Goal: Task Accomplishment & Management: Complete application form

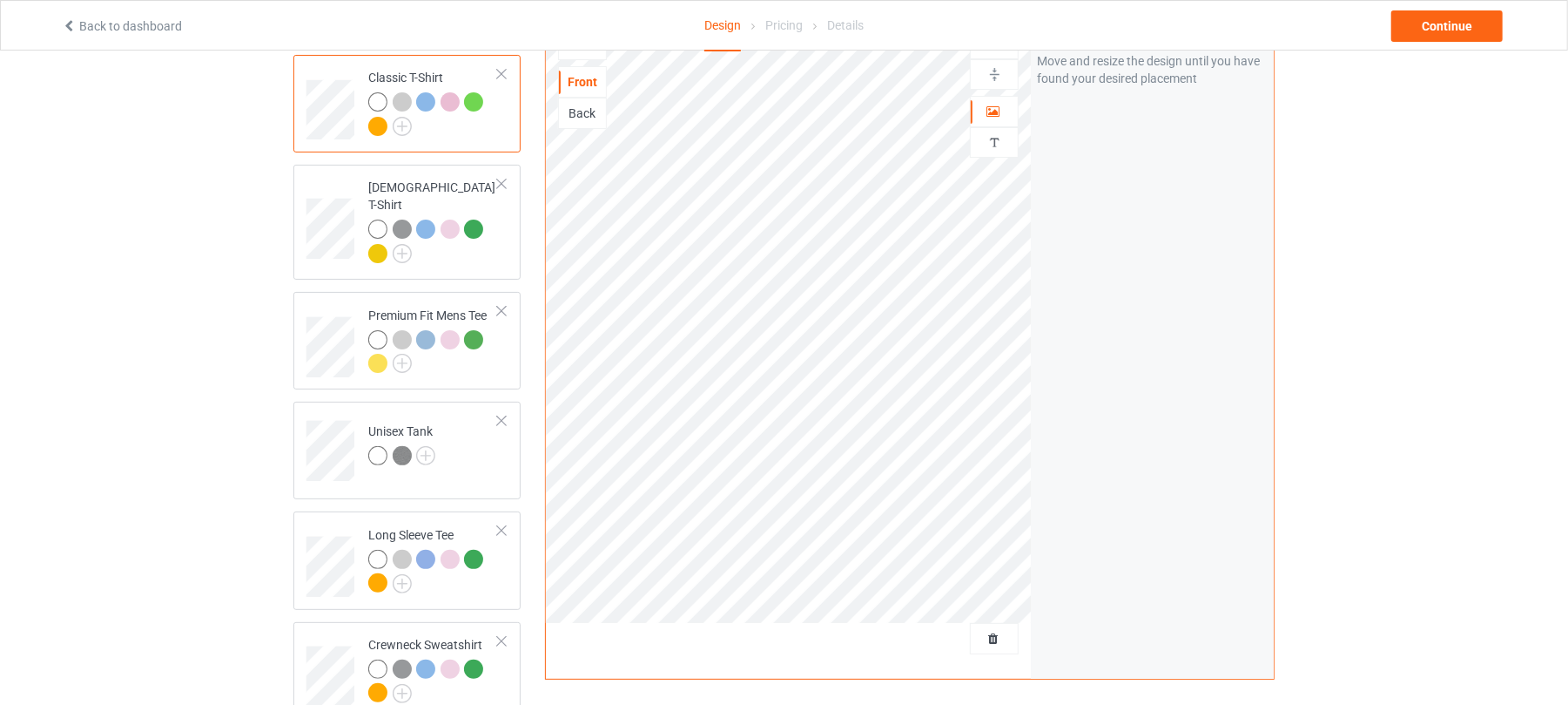
scroll to position [116, 0]
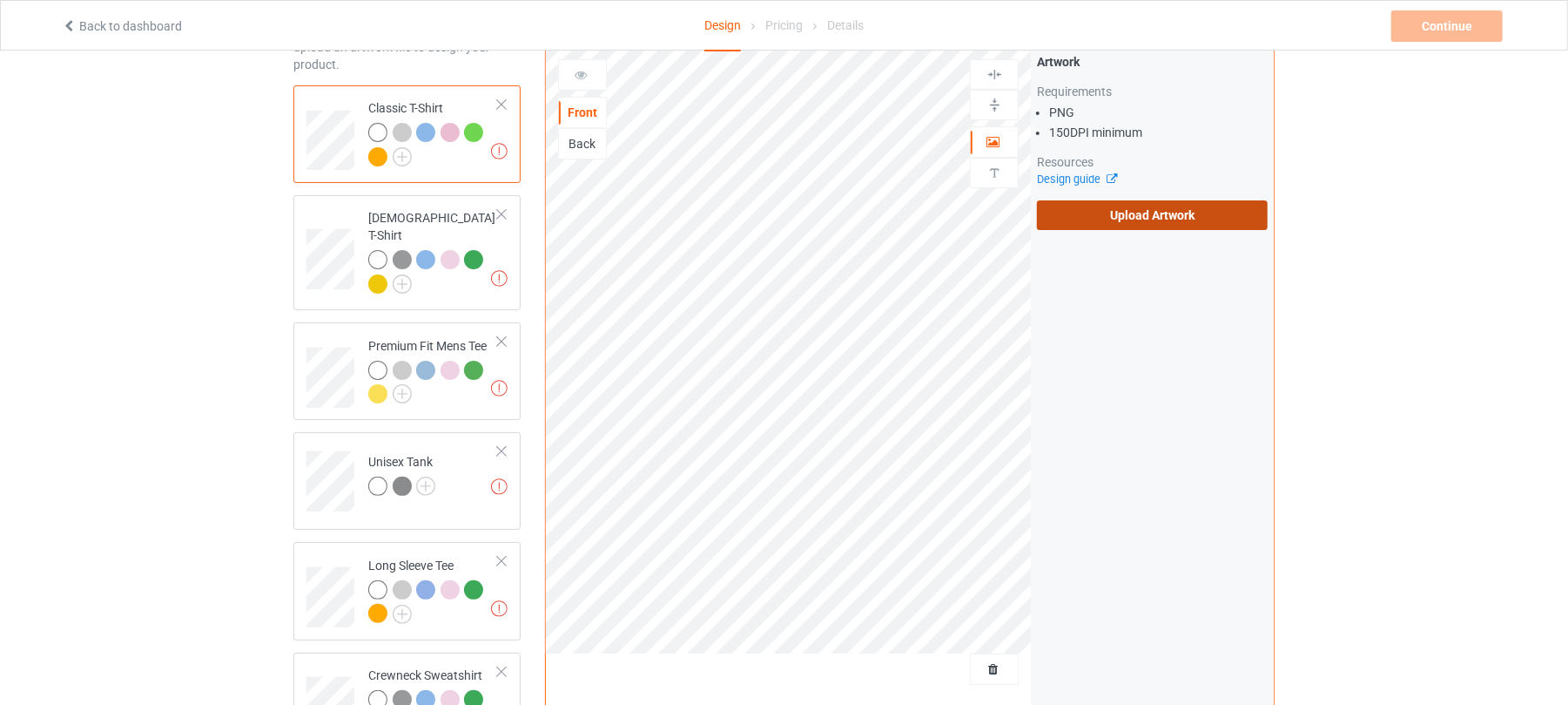
click at [1194, 204] on label "Upload Artwork" at bounding box center [1153, 215] width 231 height 30
click at [0, 0] on input "Upload Artwork" at bounding box center [0, 0] width 0 height 0
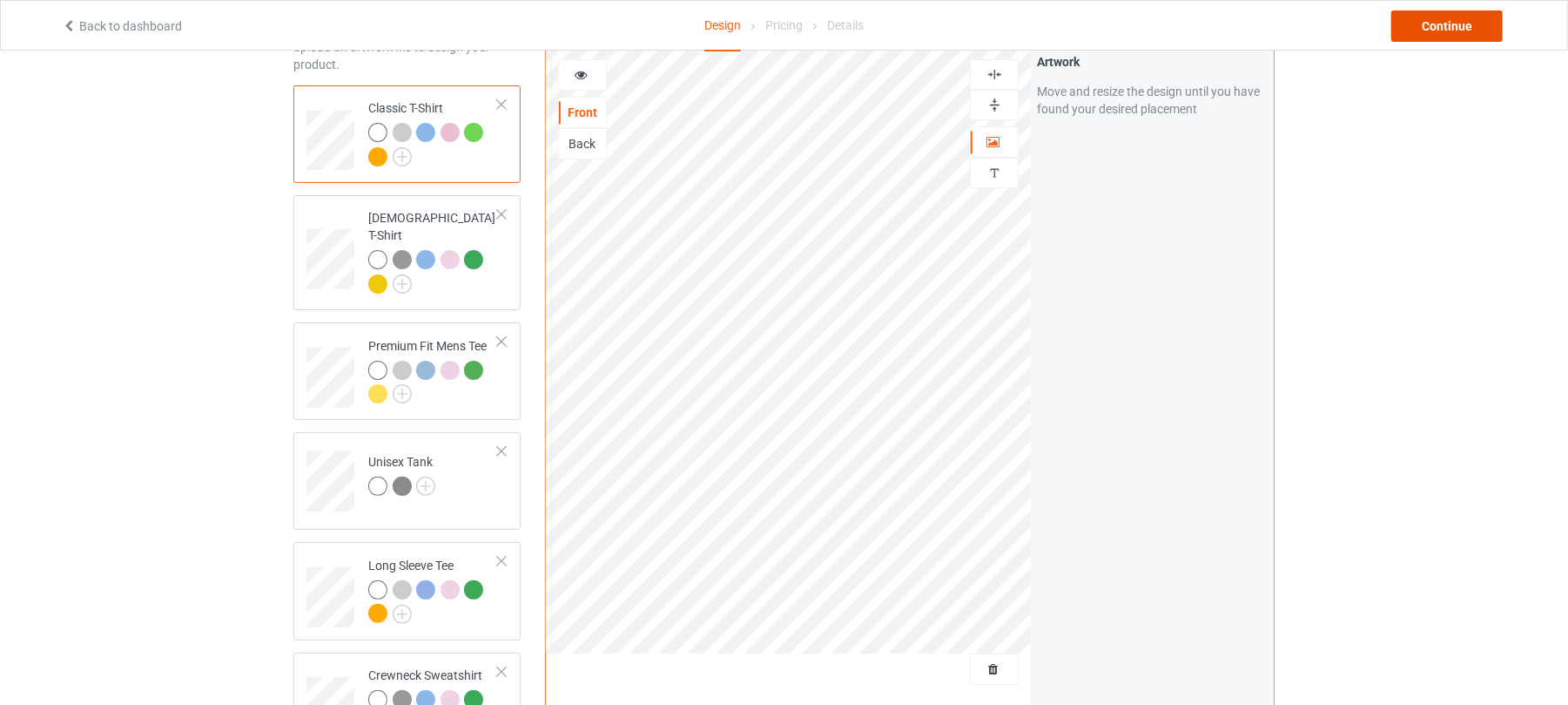
click at [1452, 30] on div "Continue" at bounding box center [1447, 25] width 112 height 31
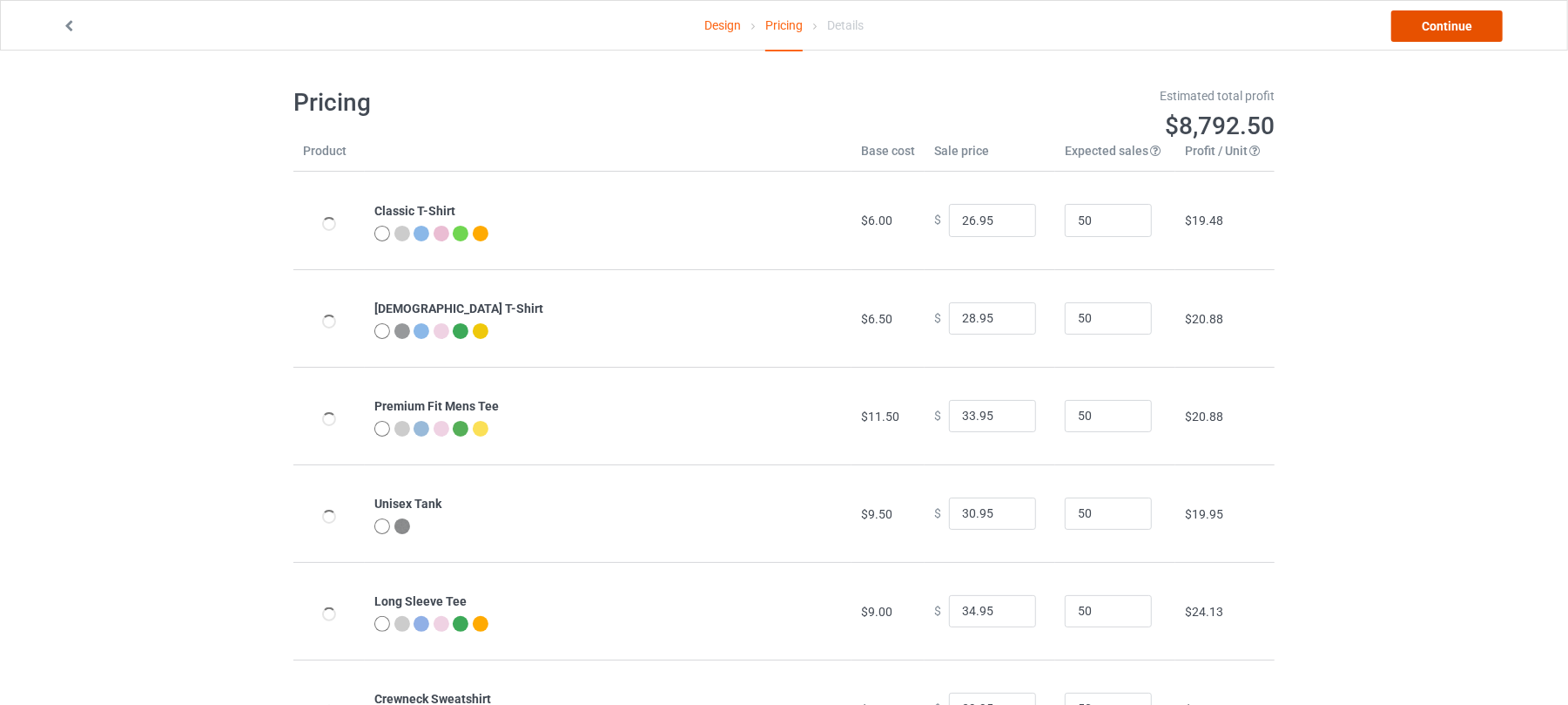
click at [1435, 23] on link "Continue" at bounding box center [1447, 25] width 112 height 31
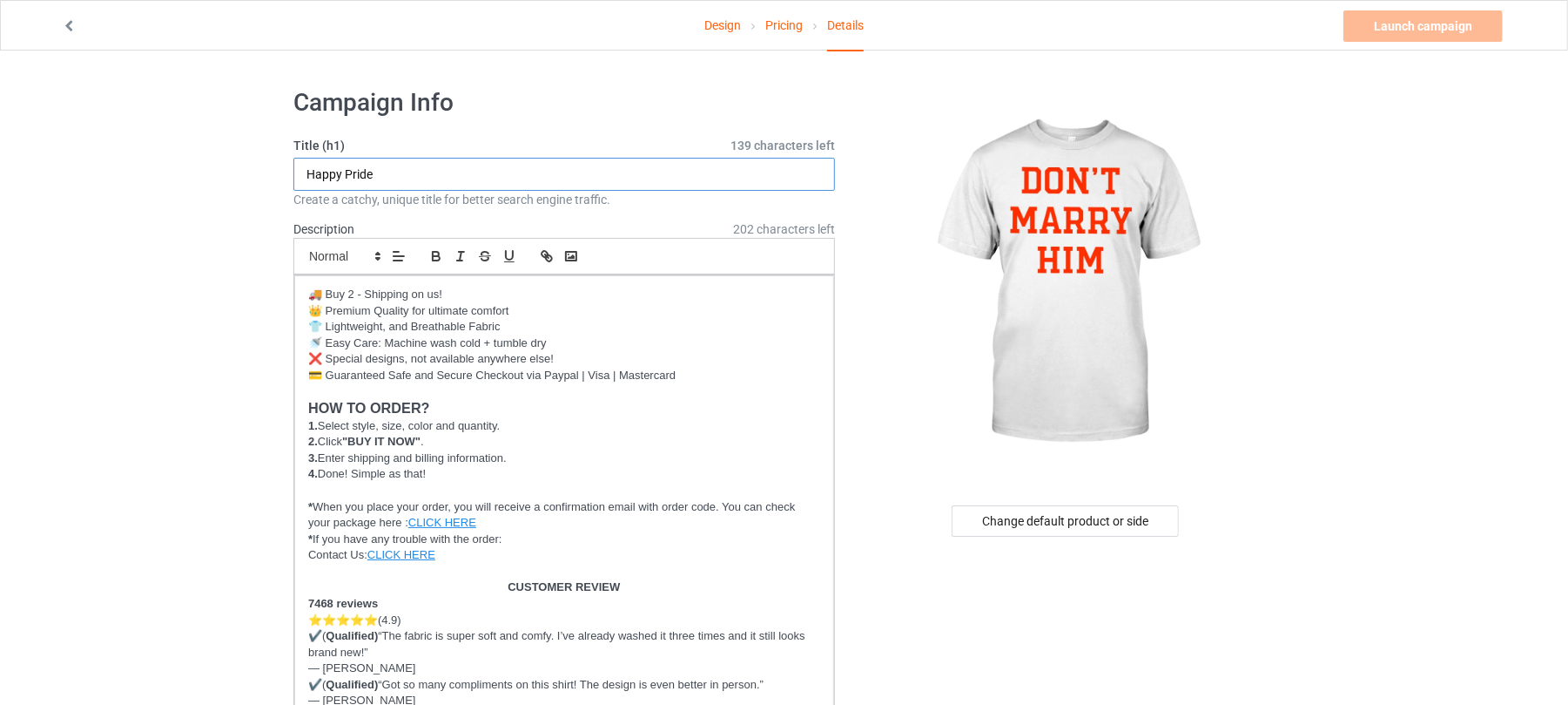
drag, startPoint x: 450, startPoint y: 168, endPoint x: 100, endPoint y: 161, distance: 350.1
drag, startPoint x: 410, startPoint y: 165, endPoint x: 275, endPoint y: 171, distance: 135.1
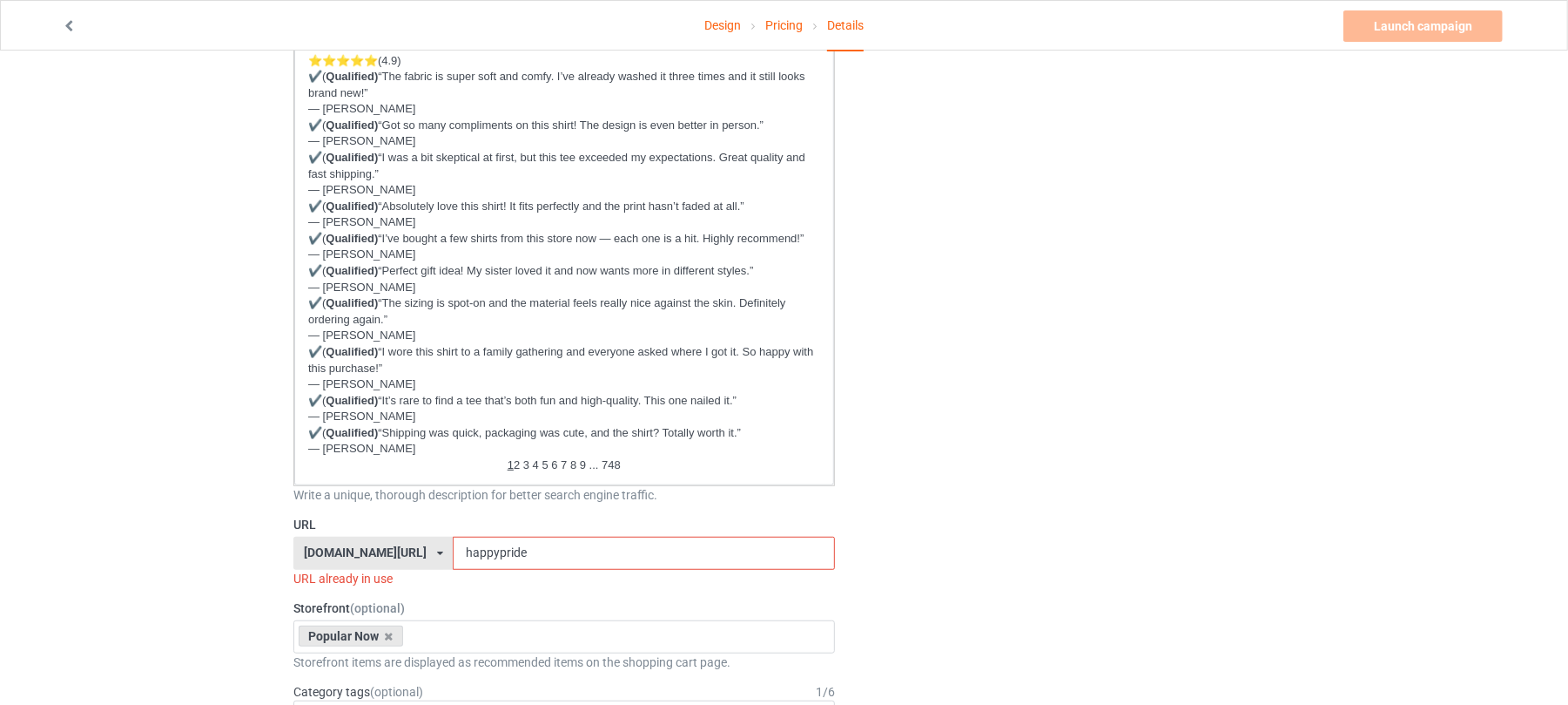
scroll to position [580, 0]
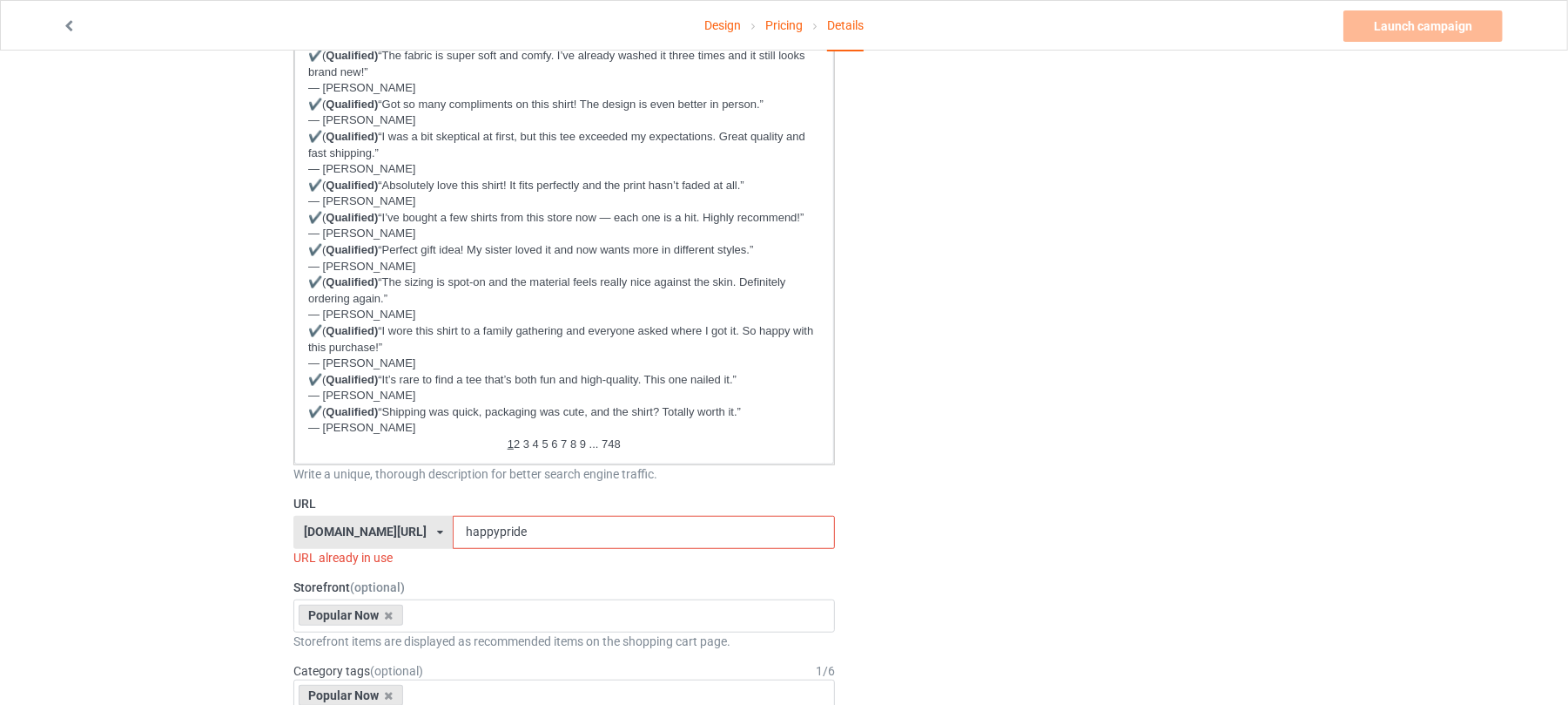
type input "Don't Marry Him"
drag, startPoint x: 523, startPoint y: 528, endPoint x: 386, endPoint y: 528, distance: 137.0
click at [387, 528] on div "shirtenergy.com/ shirtenergy.com/ teechip.com/ 6273c5abfddeea00434bafb3 587d0d4…" at bounding box center [564, 532] width 541 height 33
paste input "Don't Marry Him"
click at [460, 530] on input "Don't Marry Him" at bounding box center [644, 532] width 381 height 33
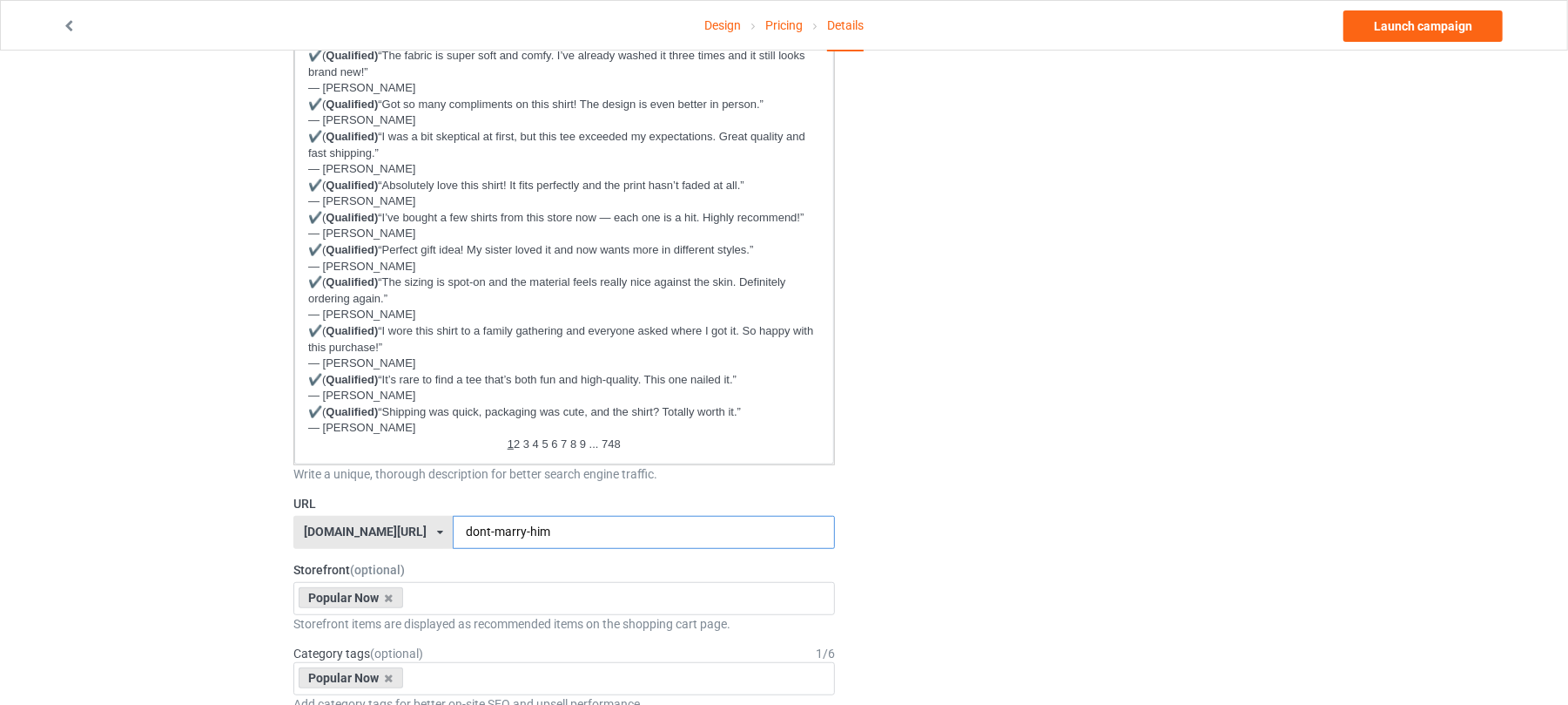
type input "dont-marry-him"
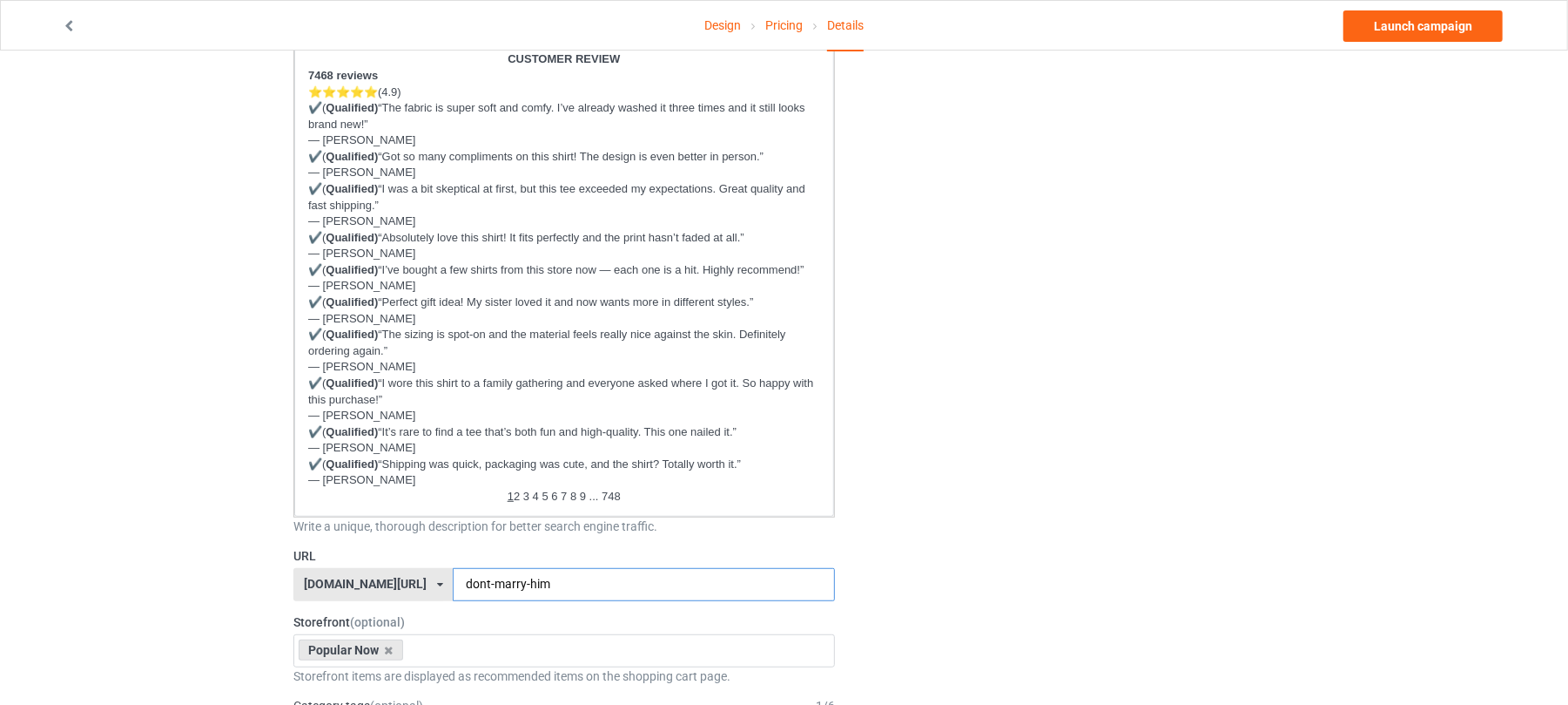
scroll to position [464, 0]
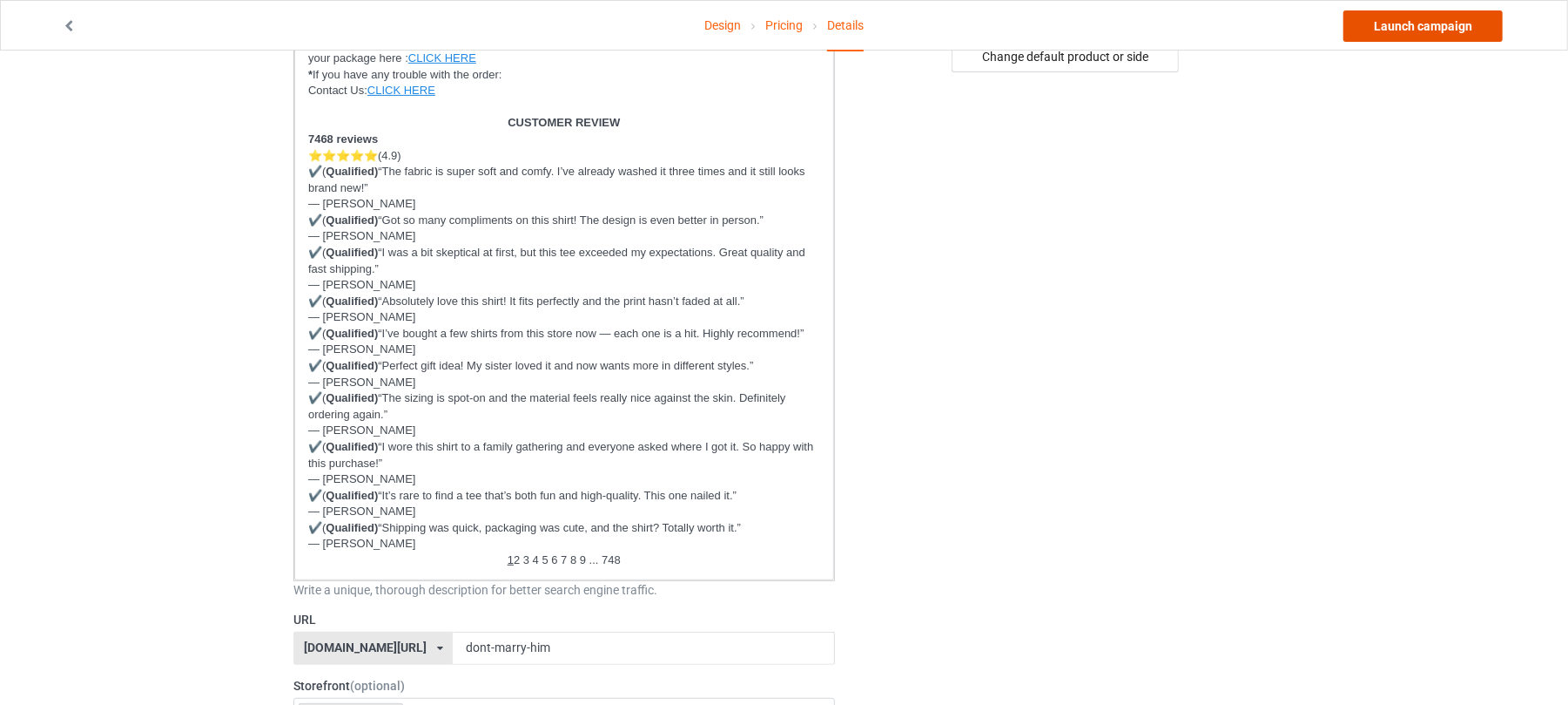
click at [1418, 30] on link "Launch campaign" at bounding box center [1423, 25] width 160 height 31
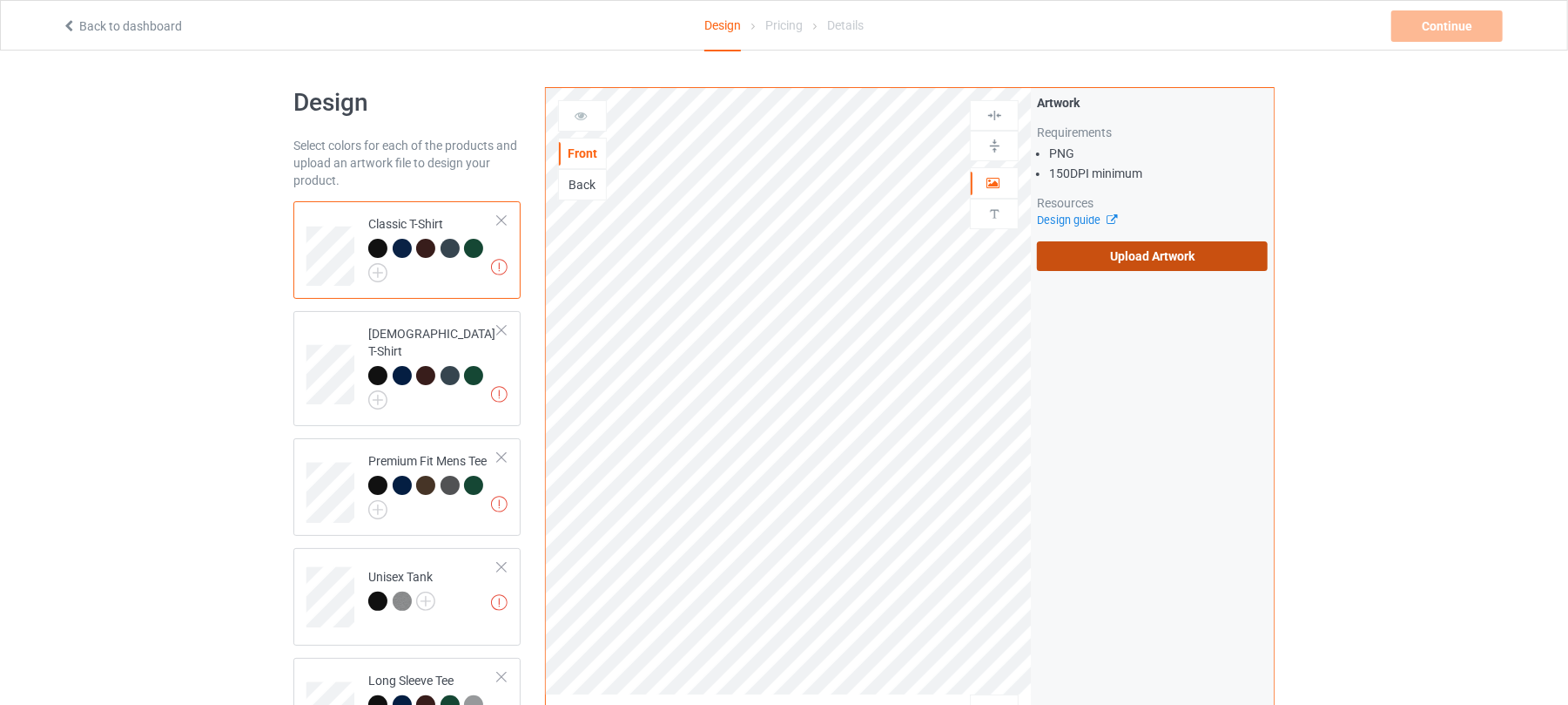
click at [1106, 267] on label "Upload Artwork" at bounding box center [1153, 257] width 231 height 30
click at [0, 0] on input "Upload Artwork" at bounding box center [0, 0] width 0 height 0
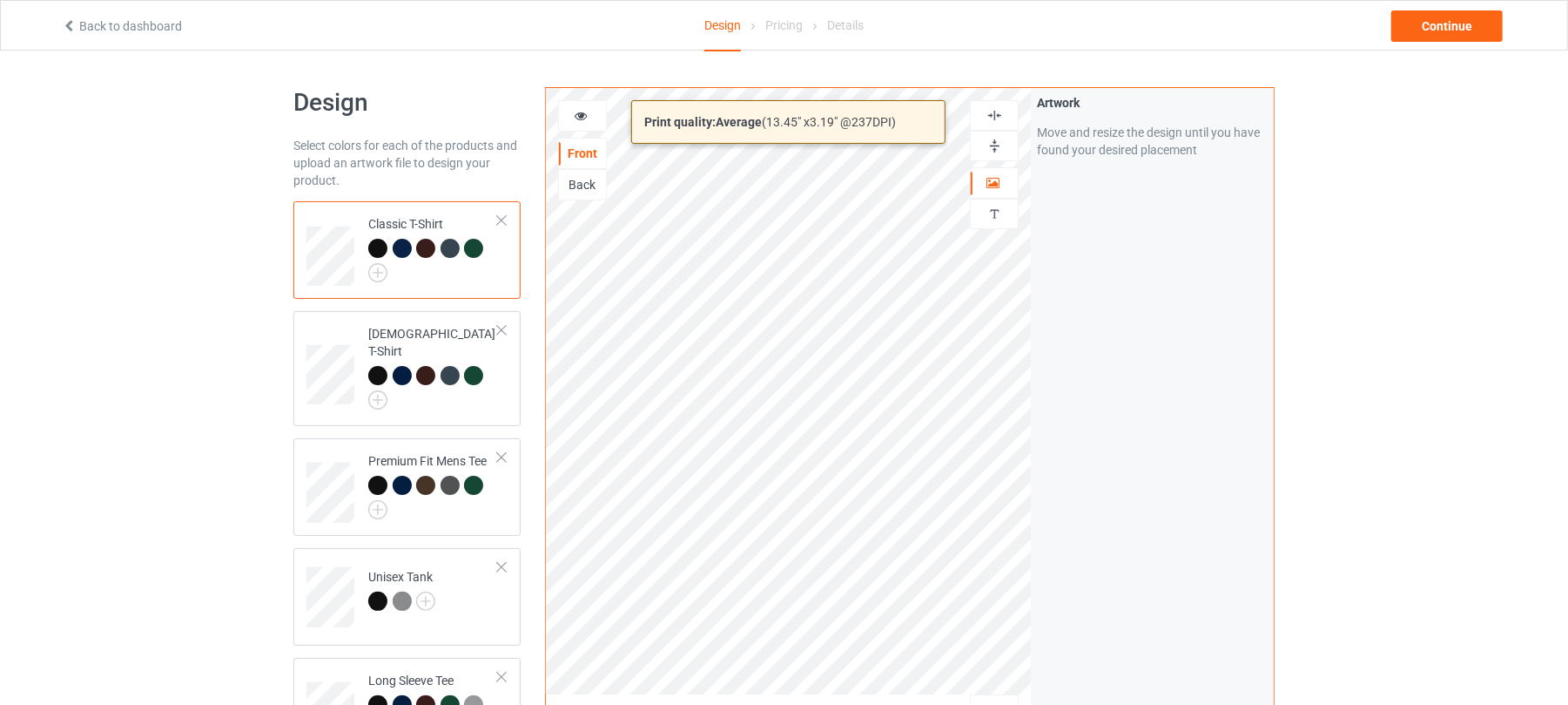
click at [1053, 378] on div "Print quality: Average ( 13.45 " x 3.19 " @ 237 DPI) Front Back Artwork Persona…" at bounding box center [909, 419] width 730 height 664
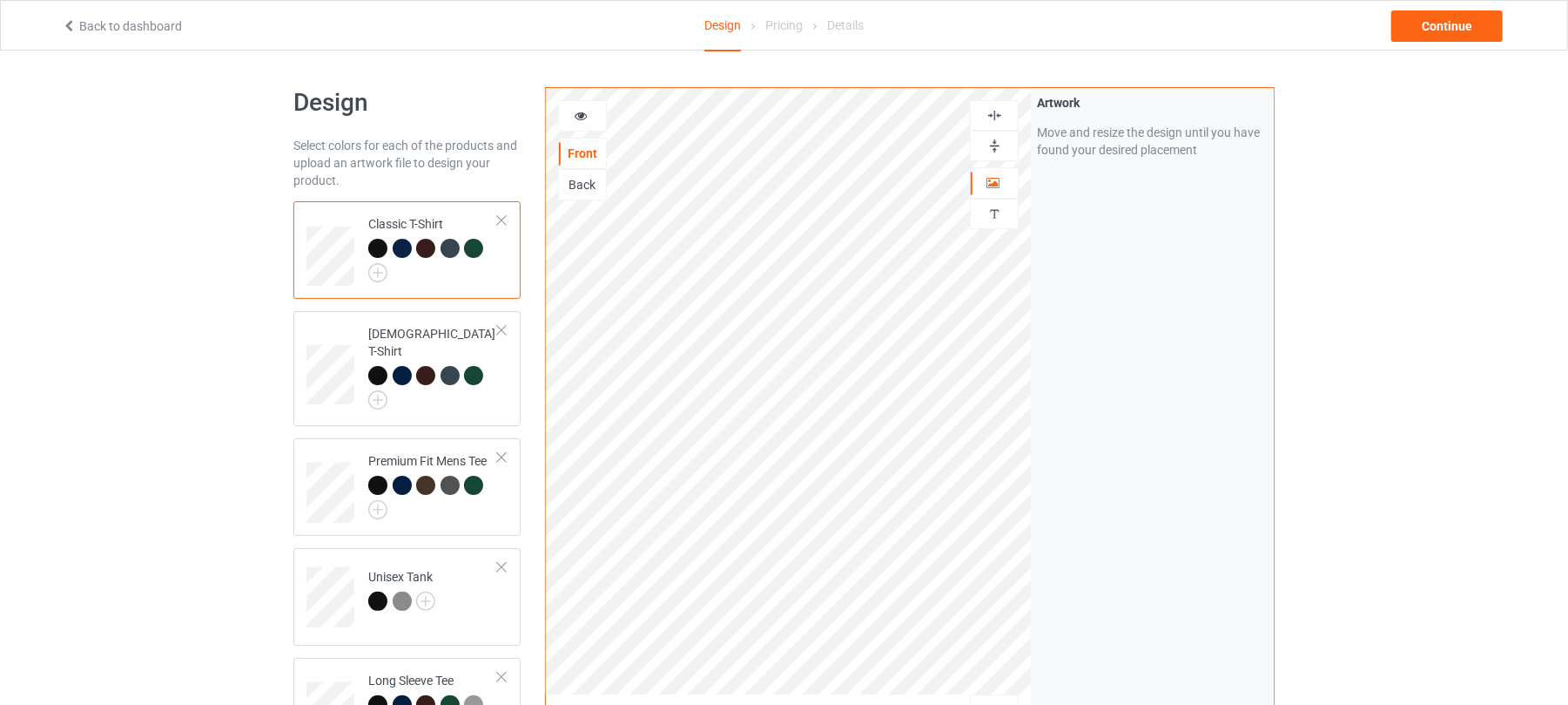
click at [582, 113] on icon at bounding box center [582, 113] width 15 height 12
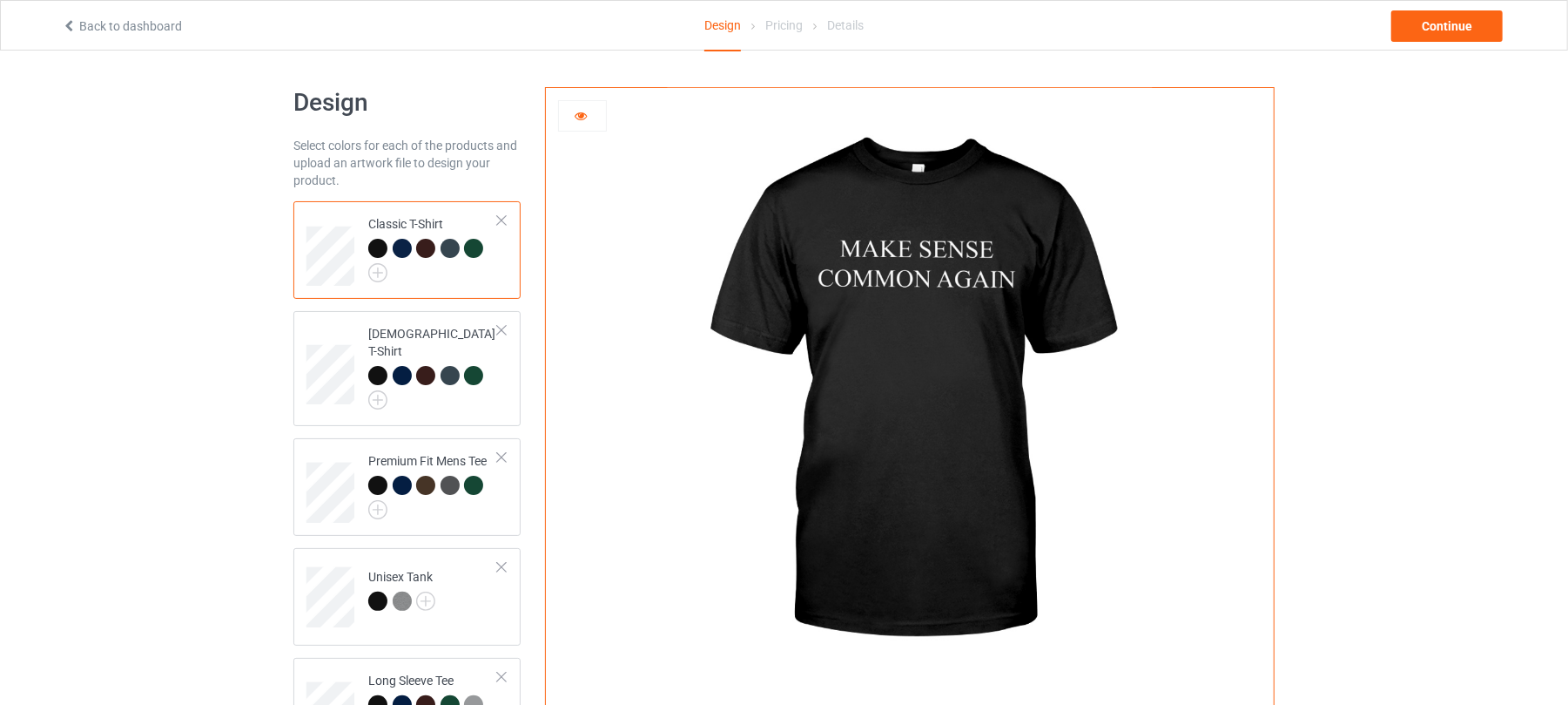
click at [578, 119] on icon at bounding box center [582, 113] width 15 height 12
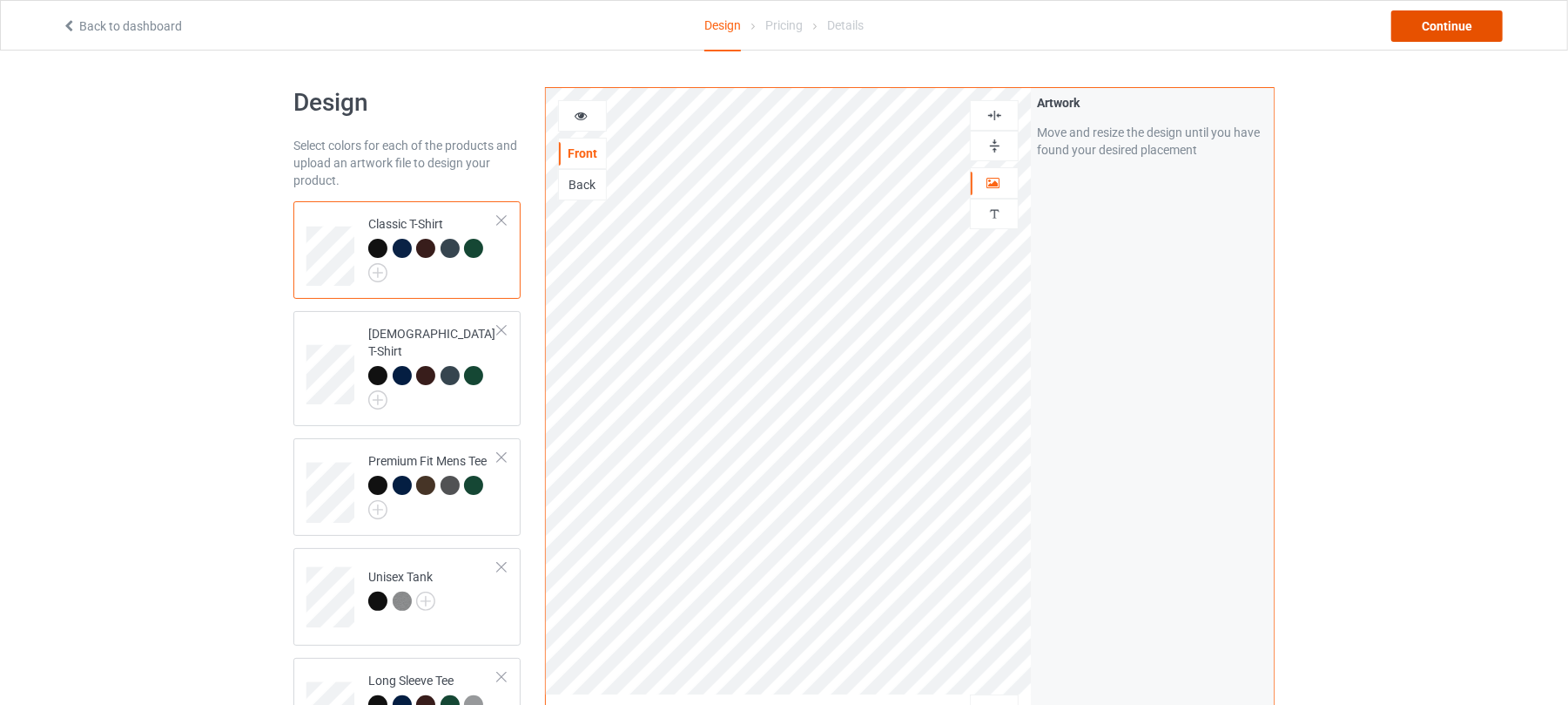
click at [1422, 18] on div "Continue" at bounding box center [1447, 25] width 112 height 31
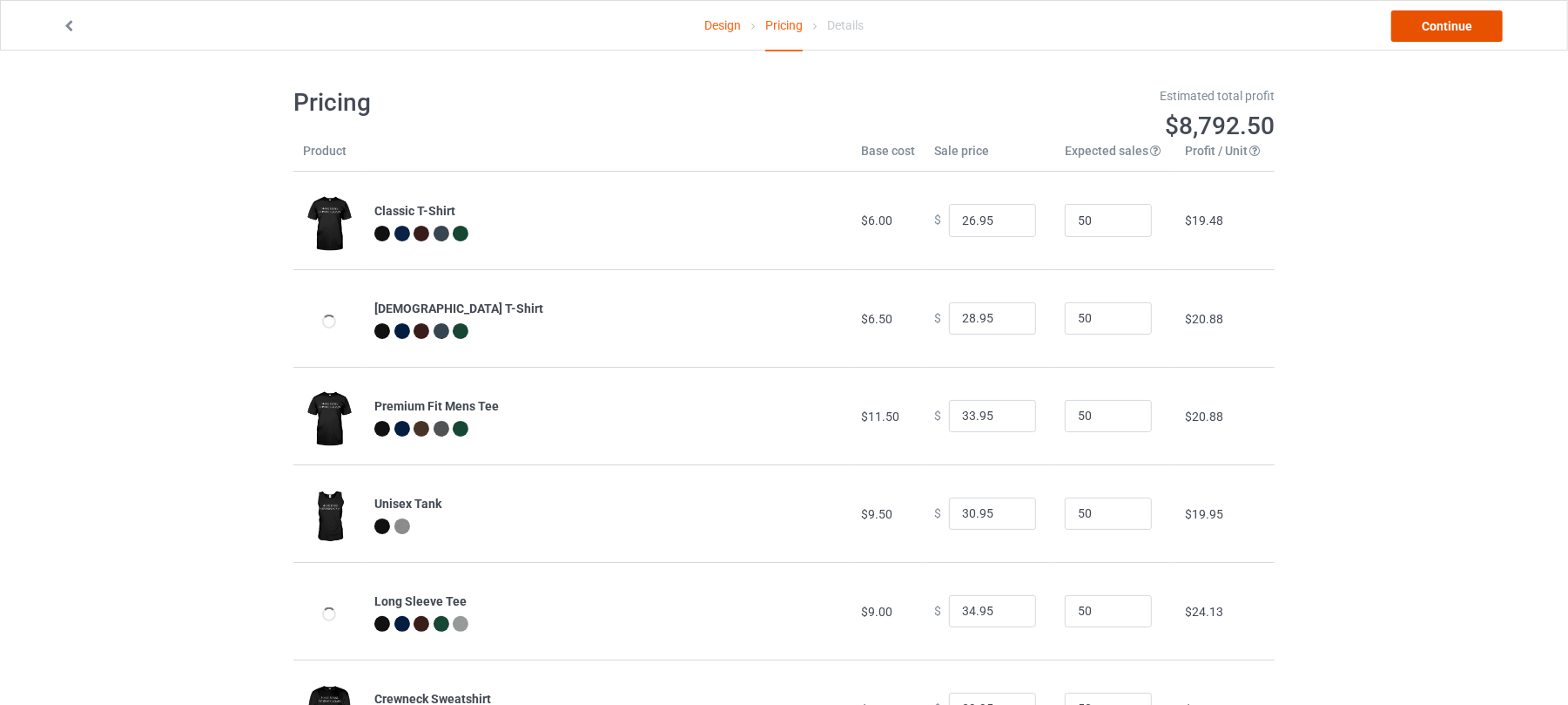
click at [1432, 24] on link "Continue" at bounding box center [1447, 25] width 112 height 31
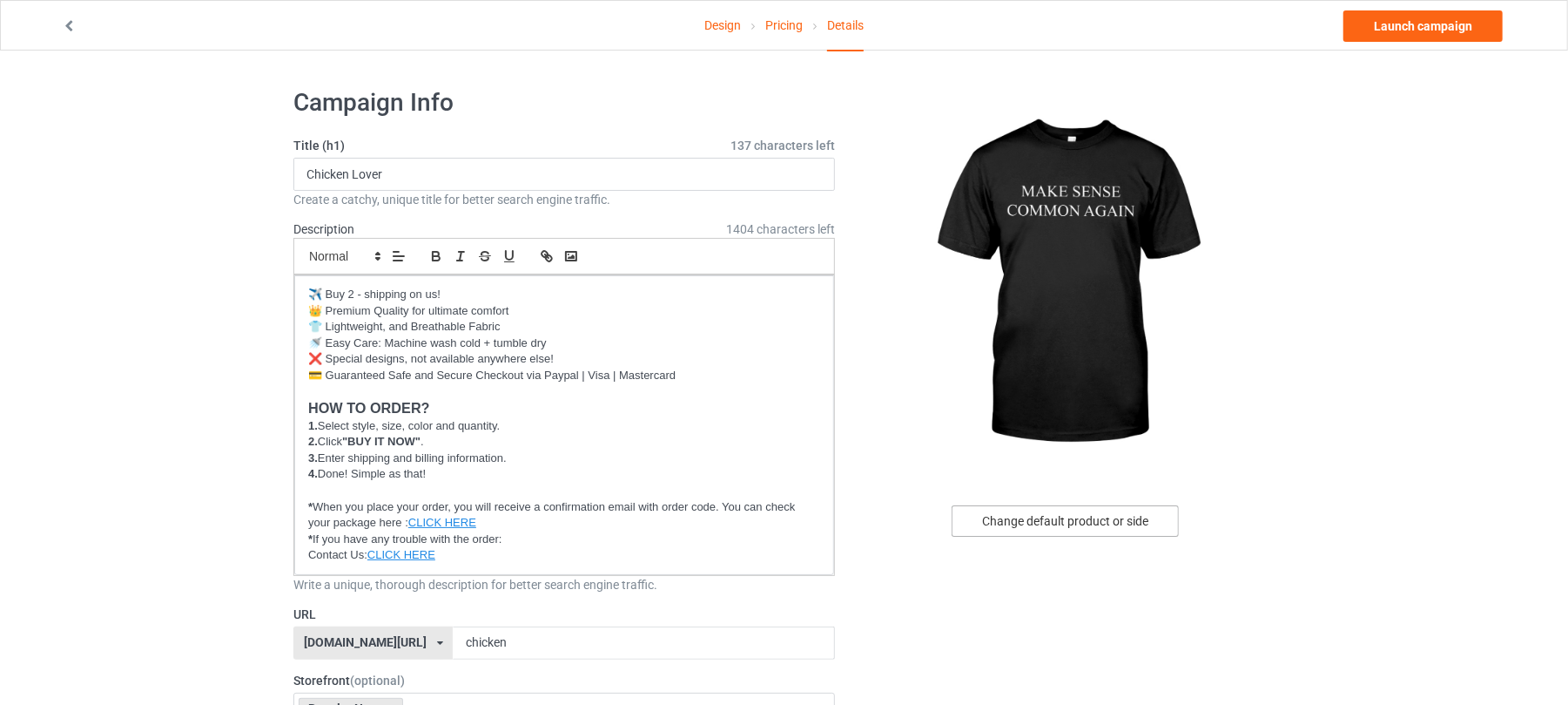
click at [1059, 521] on div "Change default product or side" at bounding box center [1065, 520] width 227 height 31
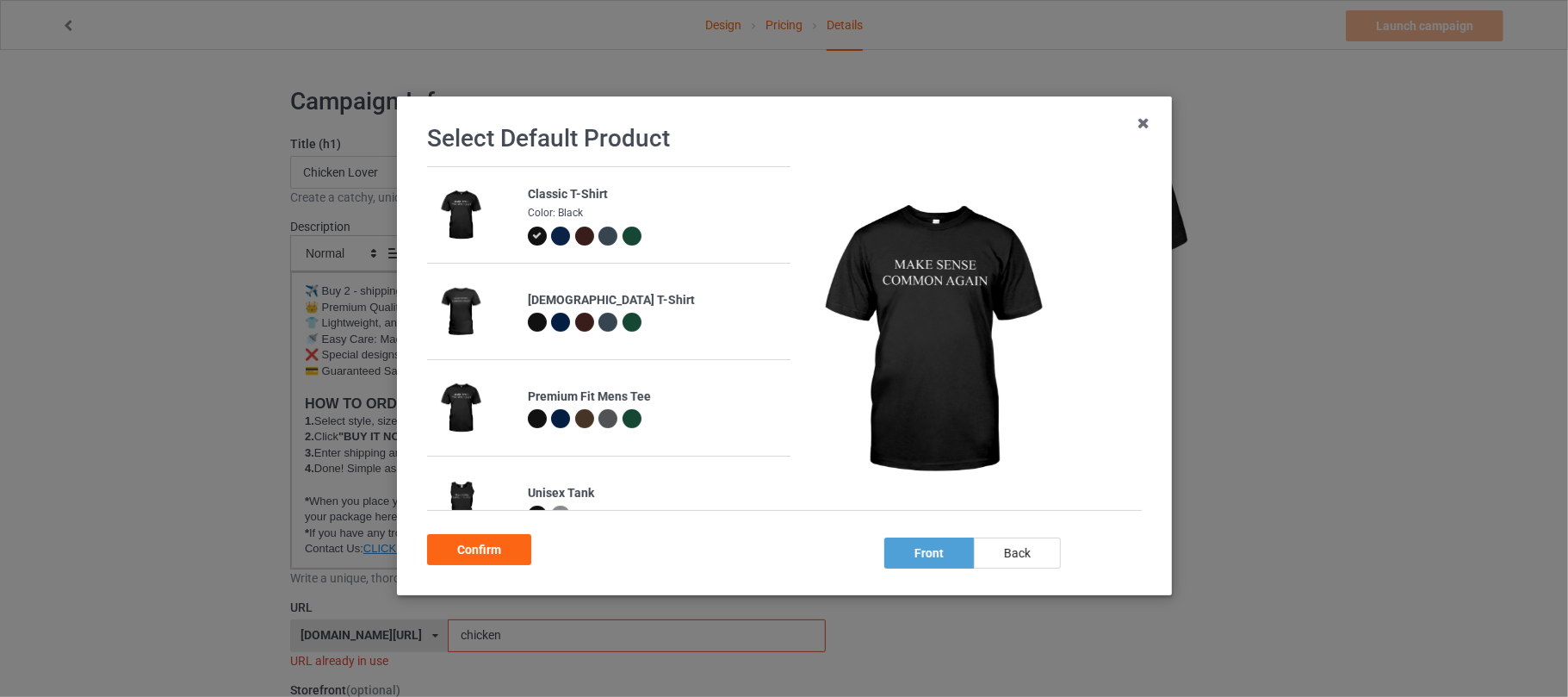
click at [556, 239] on div at bounding box center [560, 236] width 19 height 19
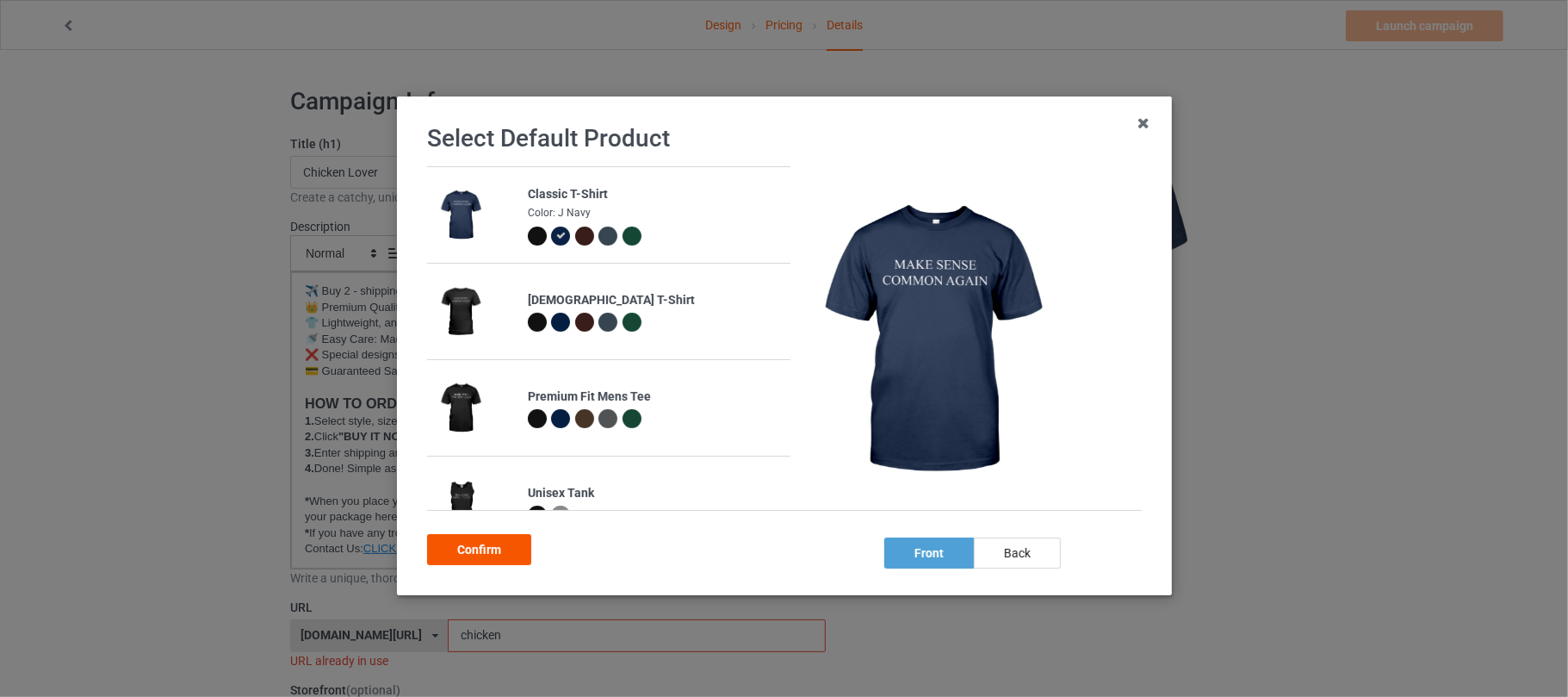
click at [492, 553] on div "Confirm" at bounding box center [479, 549] width 104 height 31
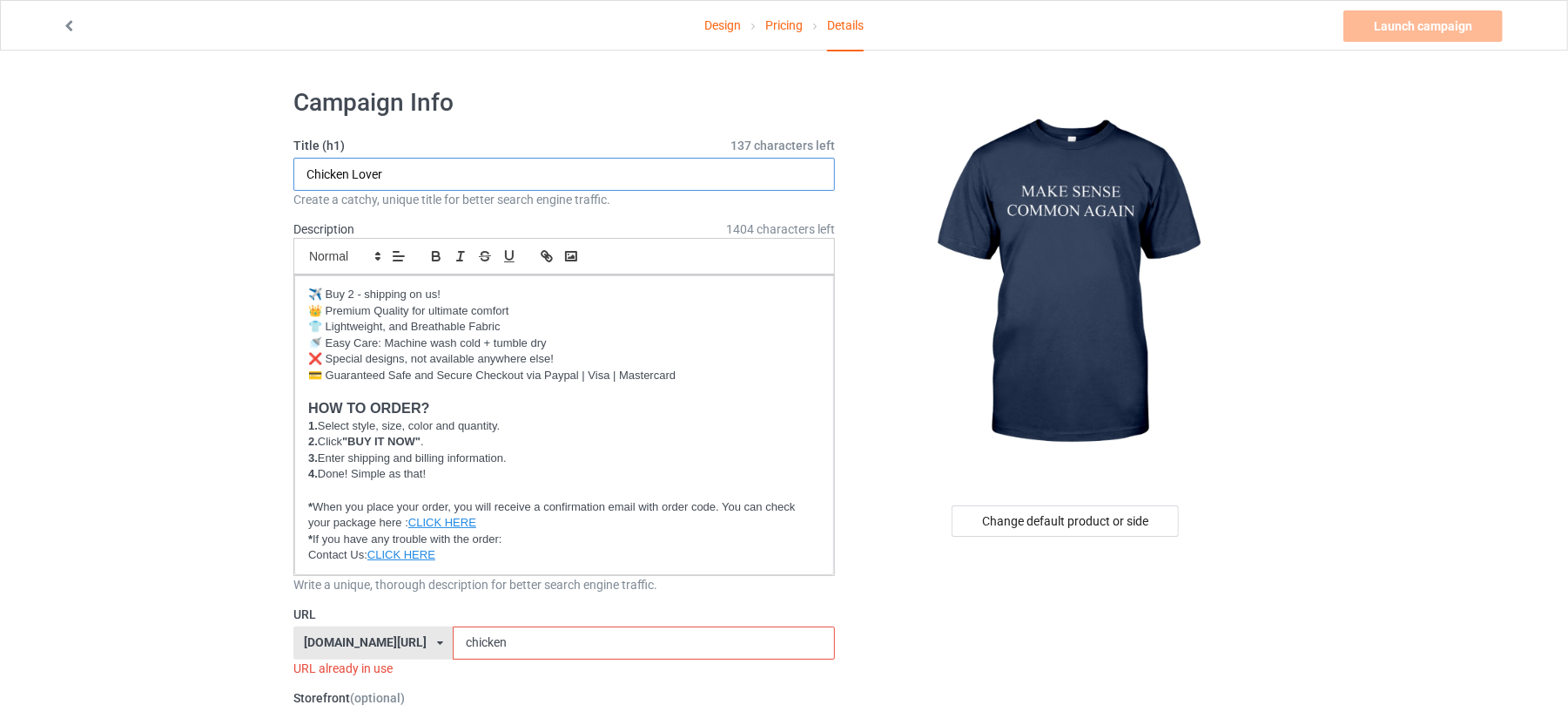
drag, startPoint x: 439, startPoint y: 176, endPoint x: 158, endPoint y: 176, distance: 281.0
drag, startPoint x: 373, startPoint y: 172, endPoint x: 172, endPoint y: 171, distance: 201.0
type input "Make Sense Common Again"
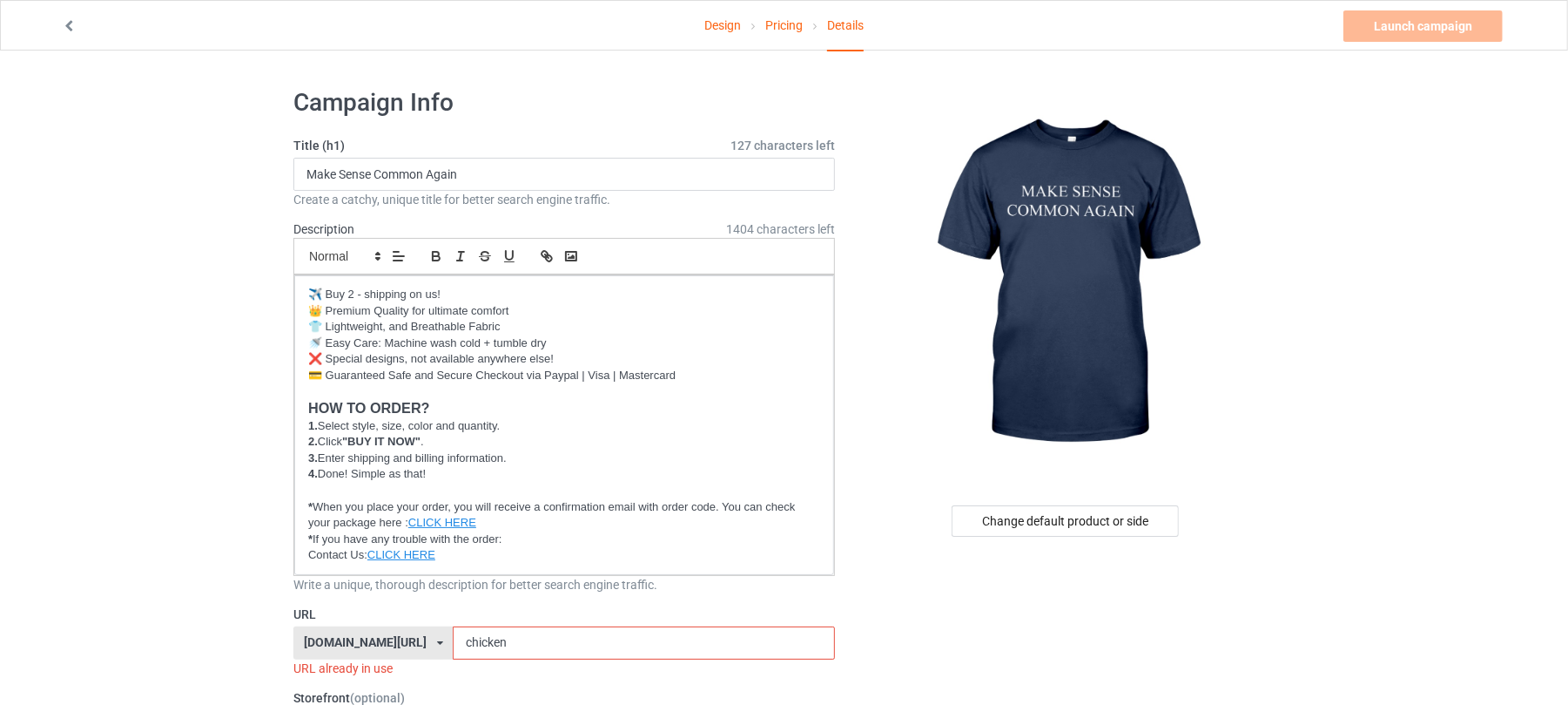
drag, startPoint x: 442, startPoint y: 648, endPoint x: 341, endPoint y: 649, distance: 101.0
click at [343, 649] on div "[DOMAIN_NAME][URL] [DOMAIN_NAME][URL] [DOMAIN_NAME][URL] 6273c5abfddeea00434baf…" at bounding box center [564, 642] width 541 height 33
paste input "Make Sense"
click at [453, 645] on input "Make Sense" at bounding box center [644, 642] width 381 height 33
drag, startPoint x: 528, startPoint y: 641, endPoint x: 376, endPoint y: 641, distance: 152.0
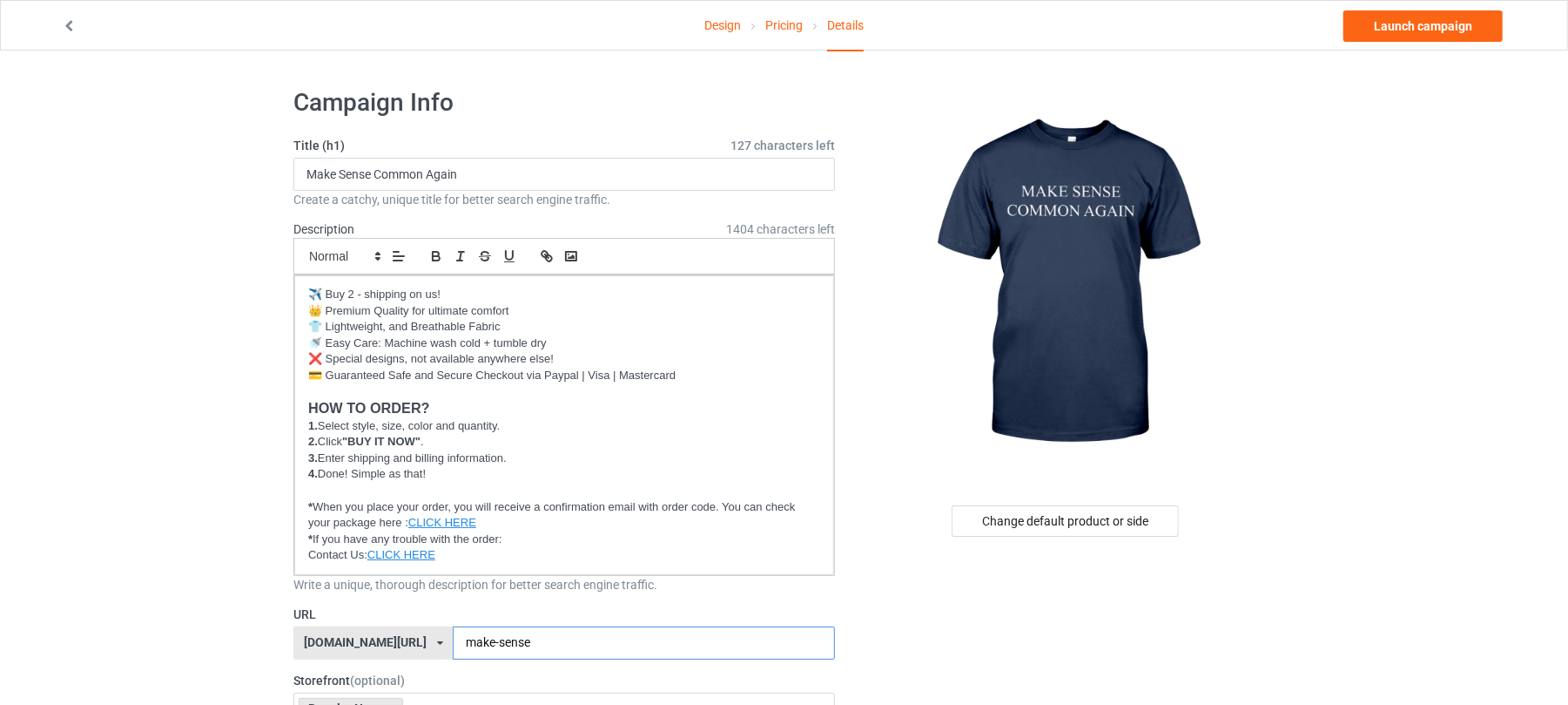
click at [374, 641] on div "[DOMAIN_NAME][URL] [DOMAIN_NAME][URL] [DOMAIN_NAME][URL] 6273c5abfddeea00434baf…" at bounding box center [564, 642] width 541 height 33
type input "make-sense"
click at [1410, 35] on link "Launch campaign" at bounding box center [1423, 25] width 160 height 31
